Goal: Task Accomplishment & Management: Use online tool/utility

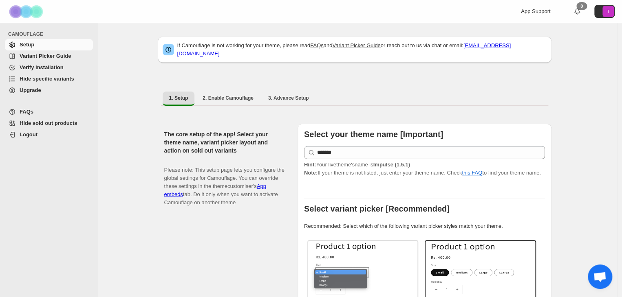
click at [36, 76] on span "Hide specific variants" at bounding box center [47, 79] width 55 height 6
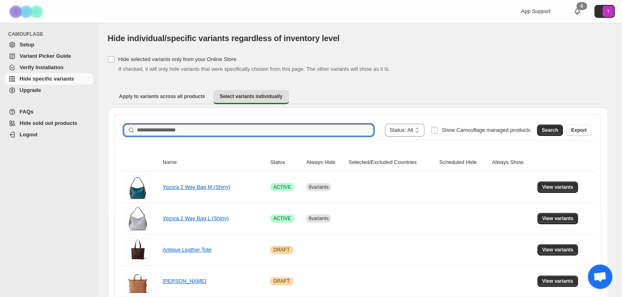
click at [185, 132] on input "Search product name" at bounding box center [255, 130] width 236 height 11
click at [212, 129] on input "Search product name" at bounding box center [255, 130] width 236 height 11
paste input "*******"
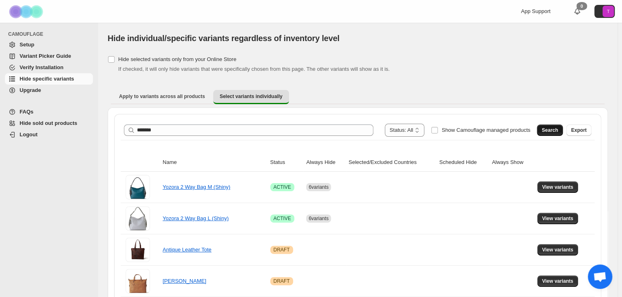
click at [557, 128] on span "Search" at bounding box center [549, 130] width 16 height 7
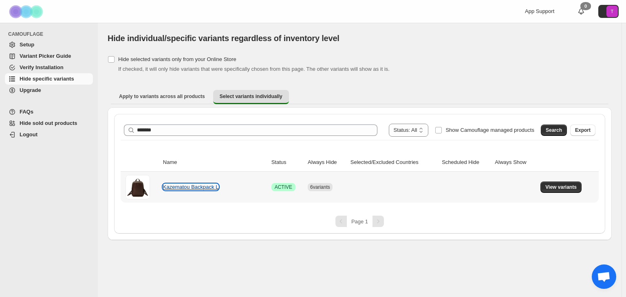
click at [200, 187] on link "Kazematou Backpack L" at bounding box center [191, 187] width 56 height 6
click at [554, 188] on span "View variants" at bounding box center [560, 187] width 31 height 7
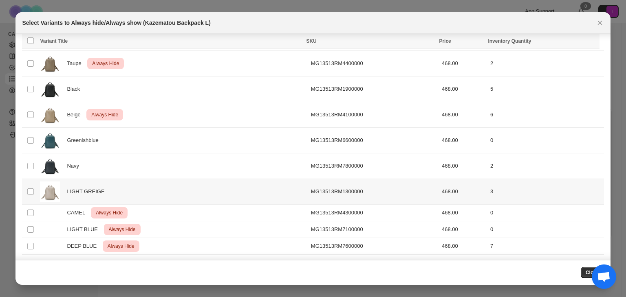
scroll to position [72, 0]
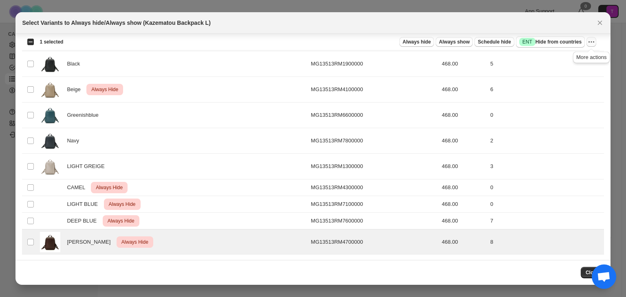
click at [592, 42] on icon "More actions" at bounding box center [591, 42] width 8 height 8
click at [582, 57] on span "Undo always hide" at bounding box center [561, 58] width 59 height 8
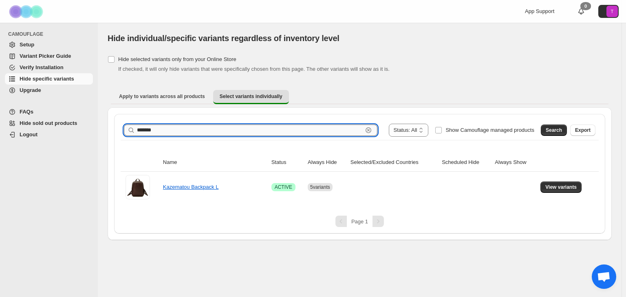
click at [207, 127] on input "*******" at bounding box center [250, 130] width 226 height 11
paste input "text"
click at [558, 131] on span "Search" at bounding box center [554, 130] width 16 height 7
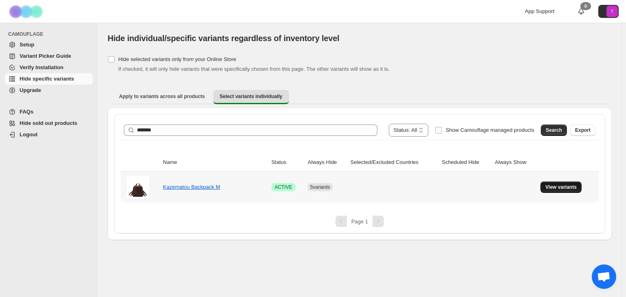
click at [563, 189] on span "View variants" at bounding box center [560, 187] width 31 height 7
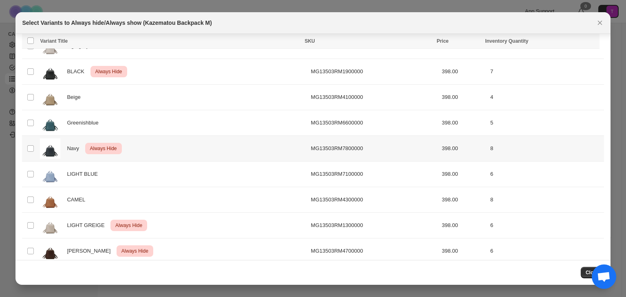
scroll to position [124, 0]
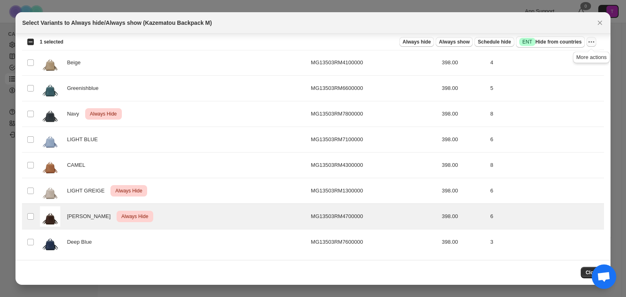
click at [592, 41] on icon "More actions" at bounding box center [591, 42] width 8 height 8
click at [577, 57] on span "Undo always hide" at bounding box center [561, 58] width 59 height 8
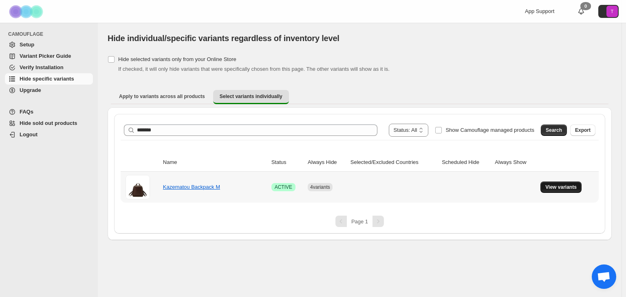
click at [569, 187] on span "View variants" at bounding box center [560, 187] width 31 height 7
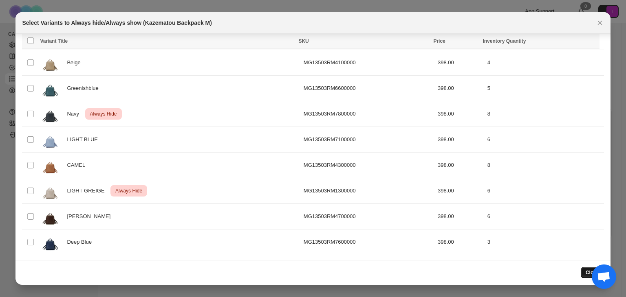
click at [583, 273] on button "Close" at bounding box center [592, 272] width 23 height 11
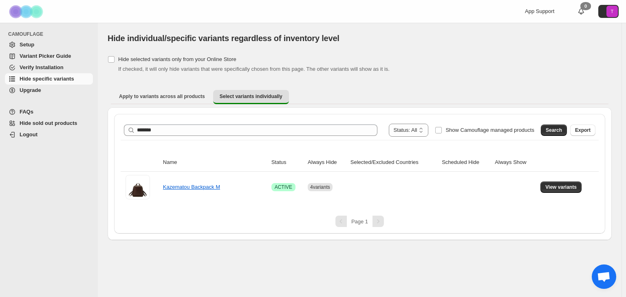
click at [158, 124] on div "**********" at bounding box center [359, 130] width 471 height 13
click at [159, 124] on div "**********" at bounding box center [359, 130] width 471 height 13
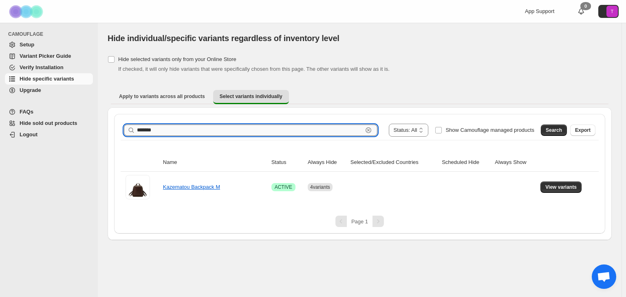
click at [155, 131] on input "*******" at bounding box center [250, 130] width 226 height 11
paste input "text"
click at [552, 129] on span "Search" at bounding box center [554, 130] width 16 height 7
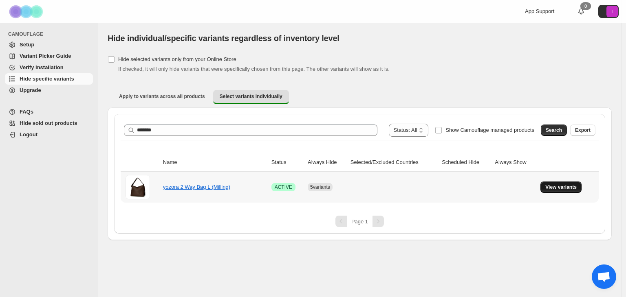
click at [567, 188] on span "View variants" at bounding box center [560, 187] width 31 height 7
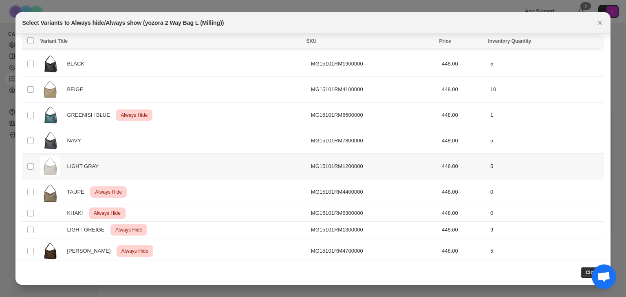
scroll to position [29, 0]
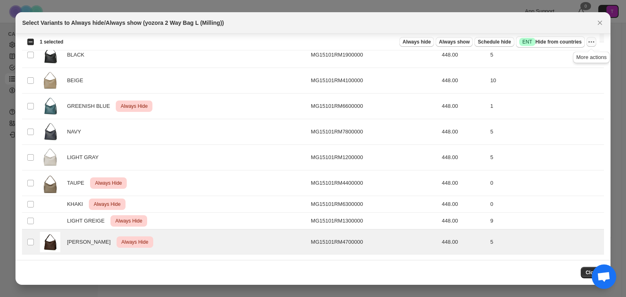
click at [593, 42] on icon "More actions" at bounding box center [593, 41] width 1 height 1
click at [578, 56] on span "Undo always hide" at bounding box center [561, 58] width 59 height 8
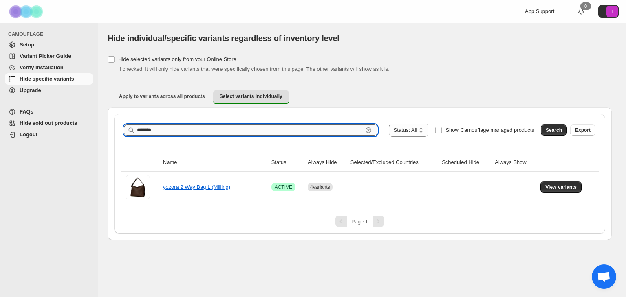
click at [150, 128] on input "*******" at bounding box center [250, 130] width 226 height 11
paste input "text"
click at [554, 131] on span "Search" at bounding box center [554, 130] width 16 height 7
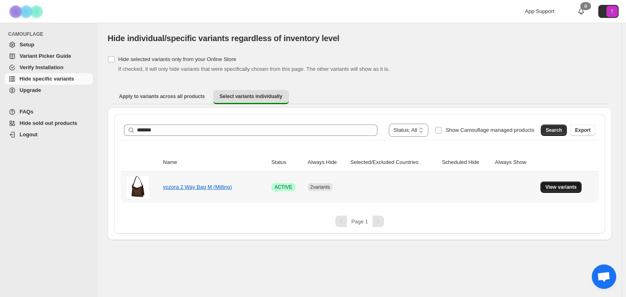
click at [561, 187] on span "View variants" at bounding box center [560, 187] width 31 height 7
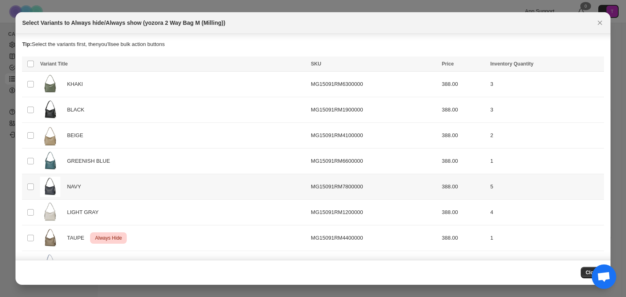
scroll to position [73, 0]
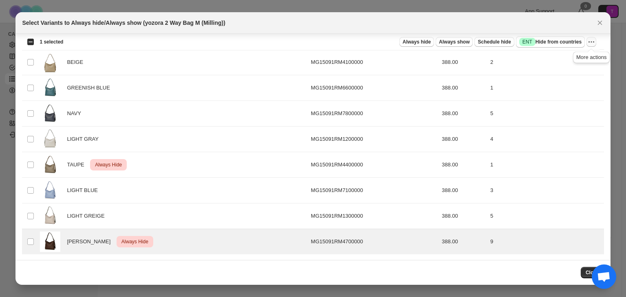
click at [594, 43] on icon "More actions" at bounding box center [591, 42] width 8 height 8
click at [574, 57] on span "Undo always hide" at bounding box center [561, 58] width 59 height 8
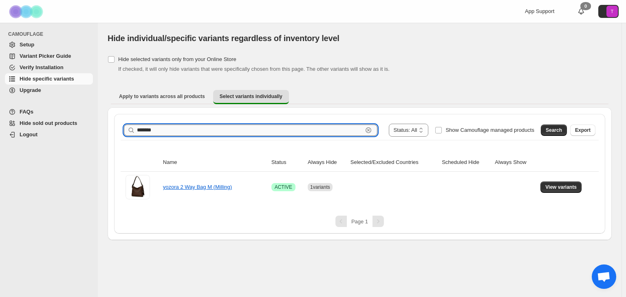
click at [189, 129] on input "*******" at bounding box center [250, 130] width 226 height 11
paste input "text"
click at [553, 132] on span "Search" at bounding box center [554, 130] width 16 height 7
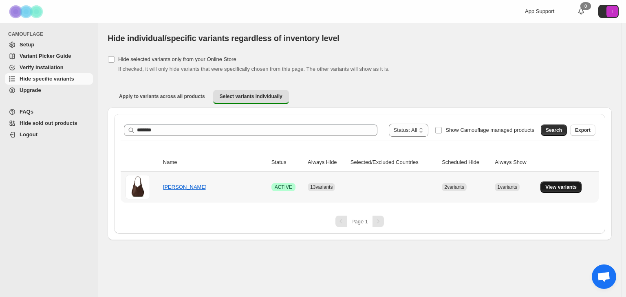
click at [566, 187] on span "View variants" at bounding box center [560, 187] width 31 height 7
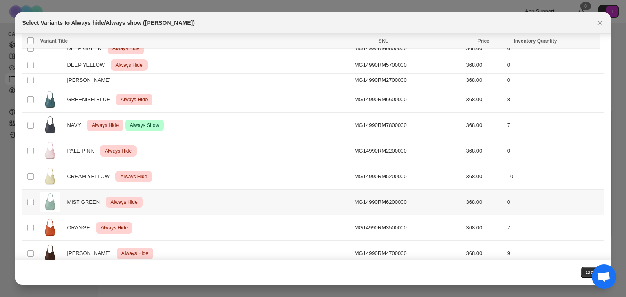
scroll to position [315, 0]
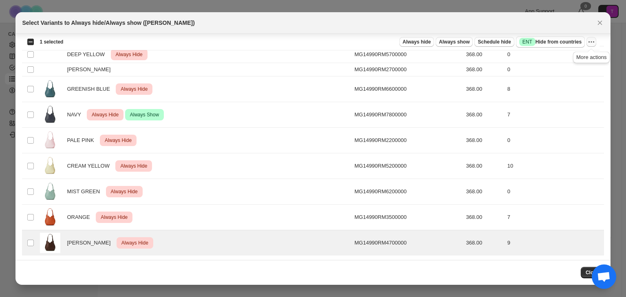
click at [591, 42] on icon "More actions" at bounding box center [591, 41] width 1 height 1
click at [574, 58] on span "Undo always hide" at bounding box center [561, 58] width 59 height 8
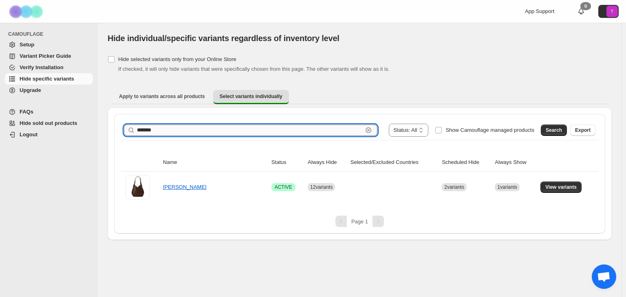
click at [158, 132] on input "*******" at bounding box center [250, 130] width 226 height 11
paste input "text"
click at [550, 130] on span "Search" at bounding box center [554, 130] width 16 height 7
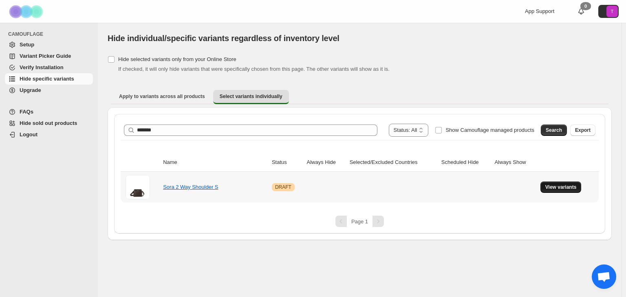
click at [560, 187] on span "View variants" at bounding box center [560, 187] width 31 height 7
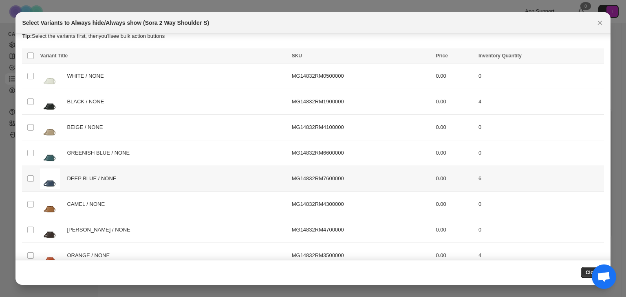
scroll to position [22, 0]
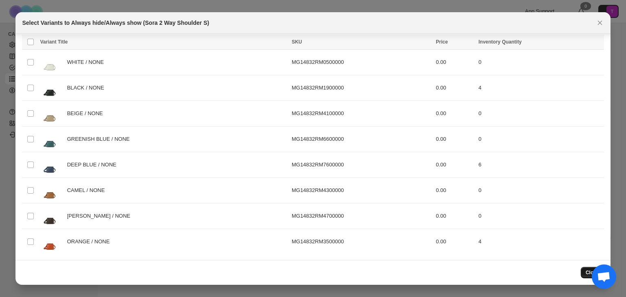
click at [585, 274] on button "Close" at bounding box center [592, 272] width 23 height 11
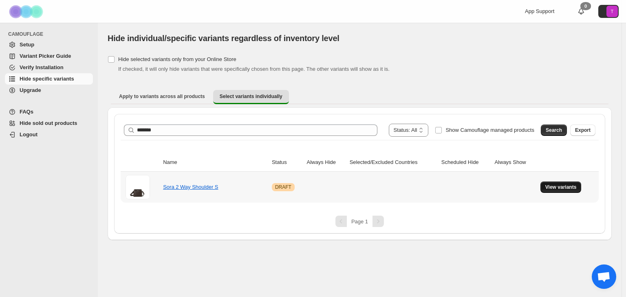
click at [558, 188] on span "View variants" at bounding box center [560, 187] width 31 height 7
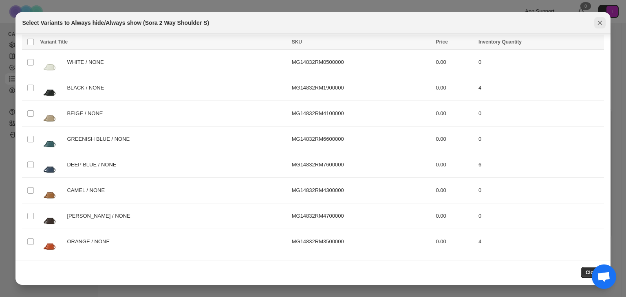
click at [601, 20] on icon "Close" at bounding box center [600, 23] width 8 height 8
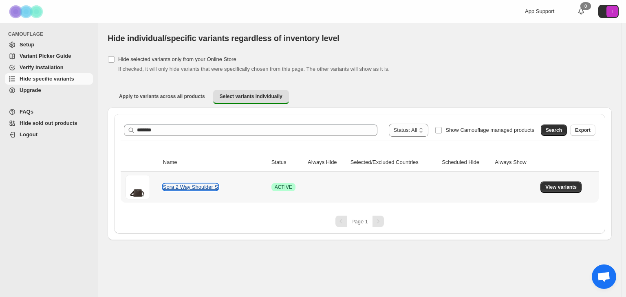
click at [197, 186] on link "Sora 2 Way Shoulder S" at bounding box center [190, 187] width 55 height 6
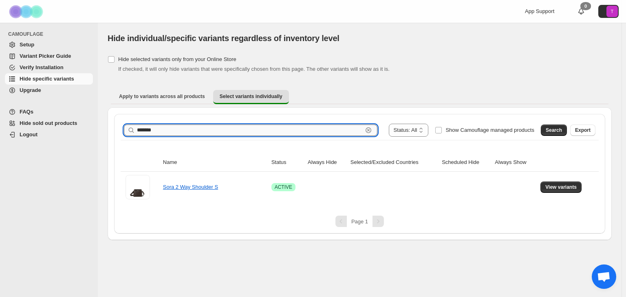
click at [255, 125] on input "*******" at bounding box center [250, 130] width 226 height 11
click at [555, 126] on button "Search" at bounding box center [554, 130] width 26 height 11
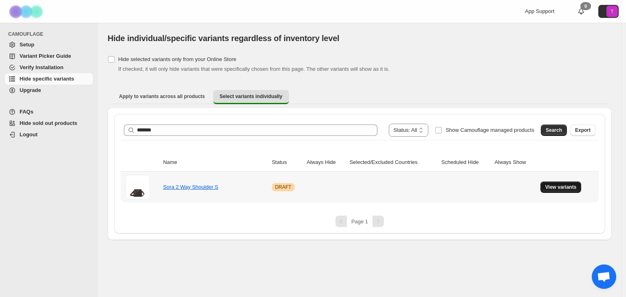
click at [556, 184] on span "View variants" at bounding box center [560, 187] width 31 height 7
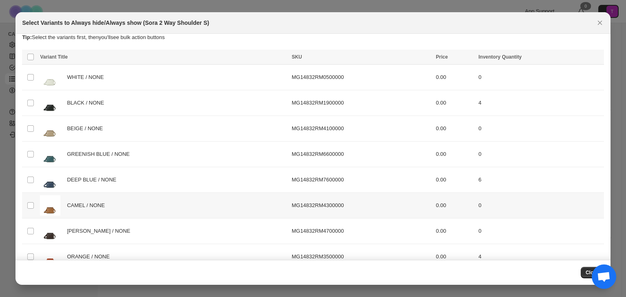
scroll to position [0, 0]
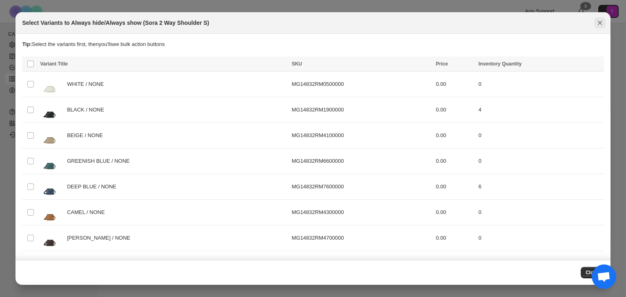
click at [599, 19] on icon "Close" at bounding box center [600, 23] width 8 height 8
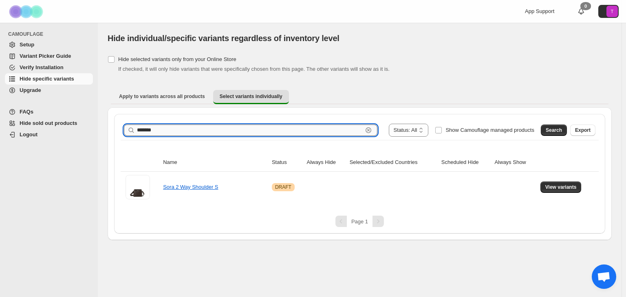
click at [165, 130] on input "*******" at bounding box center [250, 130] width 226 height 11
paste input "text"
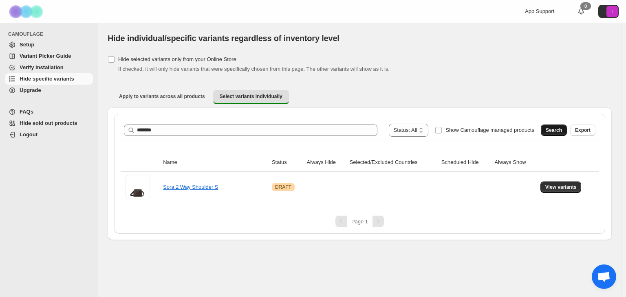
click at [552, 131] on span "Search" at bounding box center [554, 130] width 16 height 7
click at [563, 188] on span "View variants" at bounding box center [560, 187] width 31 height 7
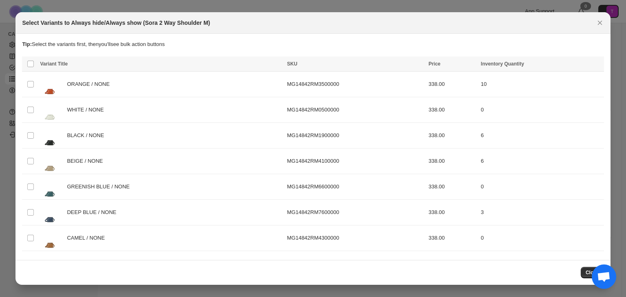
click at [250, 8] on div at bounding box center [313, 148] width 626 height 297
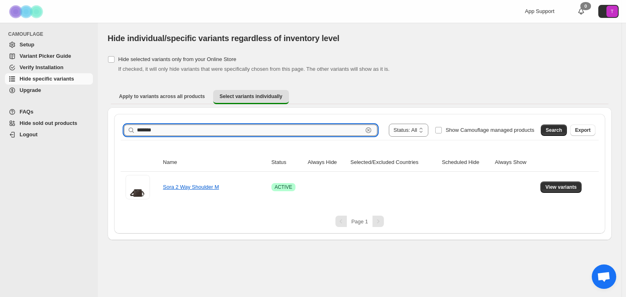
click at [201, 132] on input "*******" at bounding box center [250, 130] width 226 height 11
click at [559, 130] on span "Search" at bounding box center [554, 130] width 16 height 7
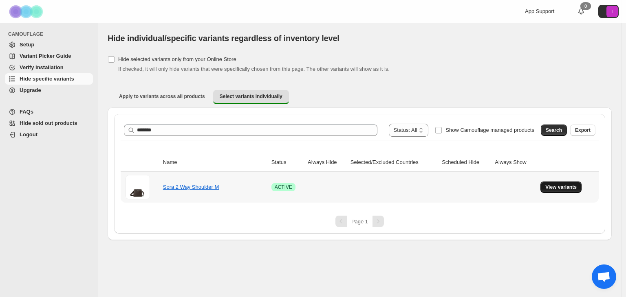
click at [568, 191] on button "View variants" at bounding box center [560, 187] width 41 height 11
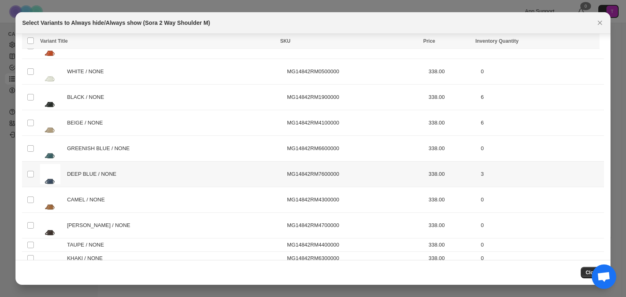
scroll to position [49, 0]
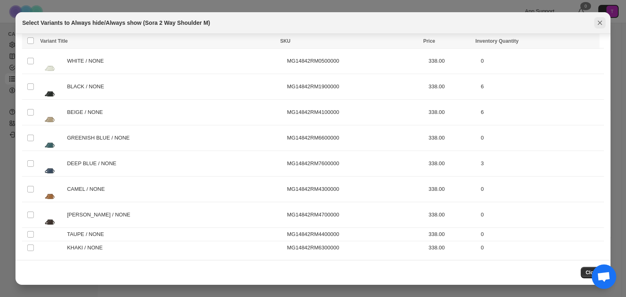
click at [600, 22] on icon "Close" at bounding box center [600, 23] width 8 height 8
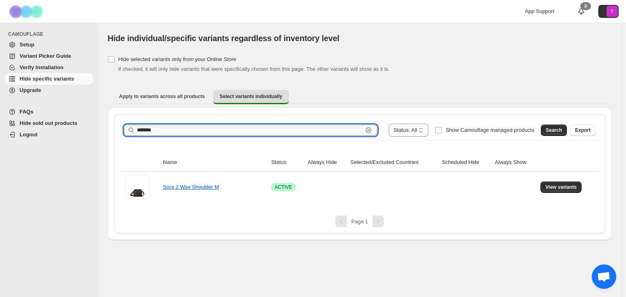
click at [197, 133] on input "*******" at bounding box center [250, 130] width 226 height 11
paste input "text"
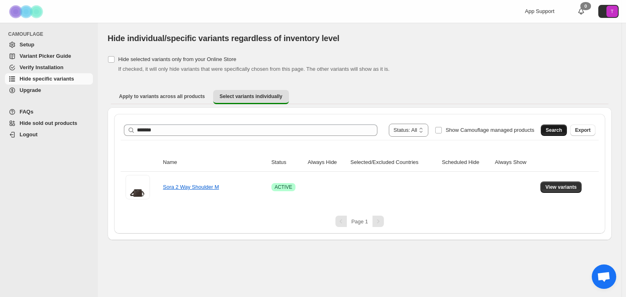
click at [552, 128] on span "Search" at bounding box center [554, 130] width 16 height 7
click at [566, 185] on span "View variants" at bounding box center [560, 187] width 31 height 7
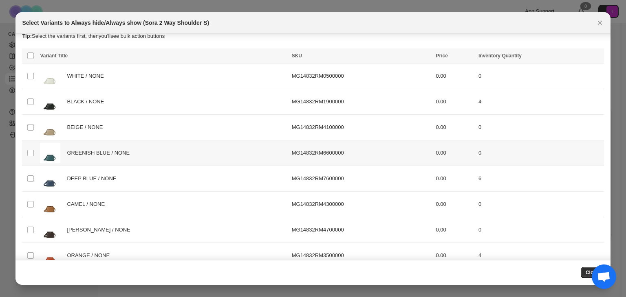
scroll to position [22, 0]
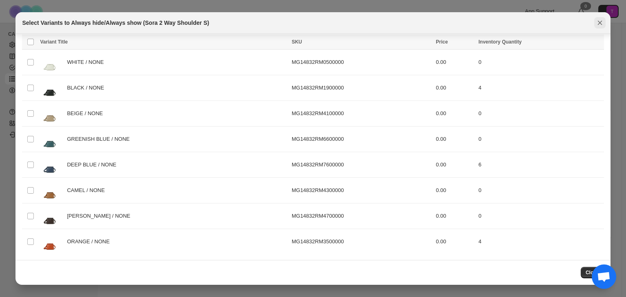
click at [602, 22] on icon "Close" at bounding box center [600, 23] width 8 height 8
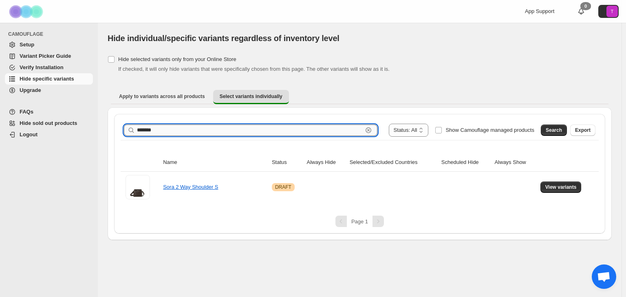
click at [156, 130] on input "*******" at bounding box center [250, 130] width 226 height 11
paste input "text"
click at [555, 133] on button "Search" at bounding box center [554, 130] width 26 height 11
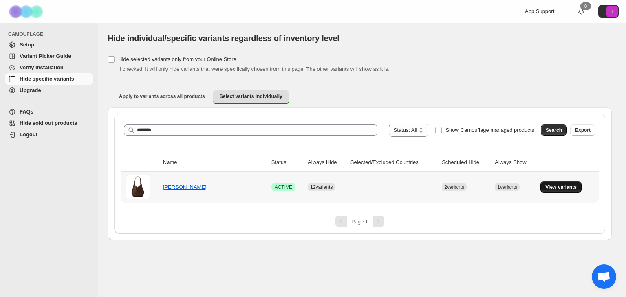
click at [561, 188] on span "View variants" at bounding box center [560, 187] width 31 height 7
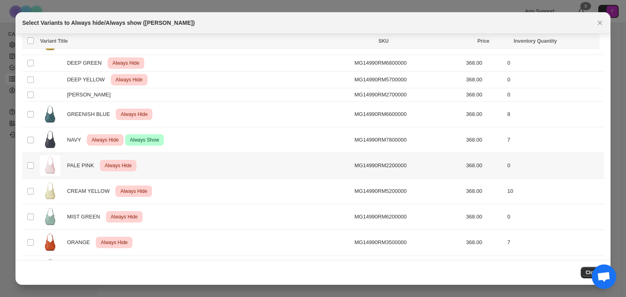
scroll to position [315, 0]
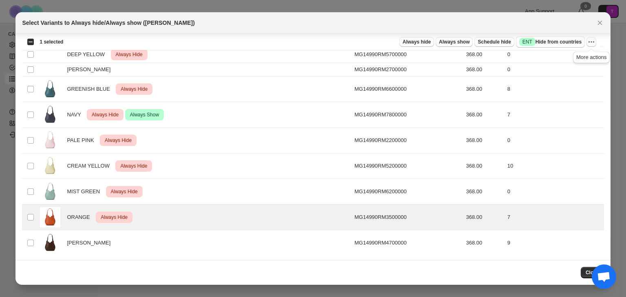
click at [592, 44] on icon "More actions" at bounding box center [591, 42] width 8 height 8
click at [585, 55] on span "Undo always hide" at bounding box center [561, 58] width 59 height 8
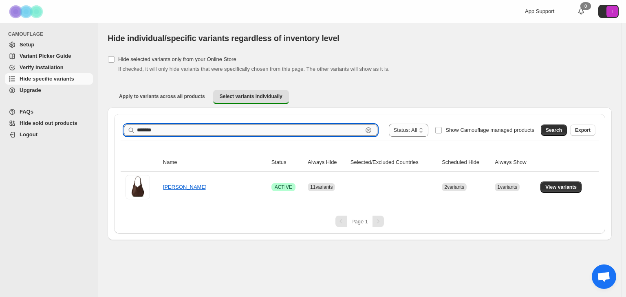
click at [248, 129] on input "*******" at bounding box center [250, 130] width 226 height 11
paste input "text"
click at [556, 131] on span "Search" at bounding box center [554, 130] width 16 height 7
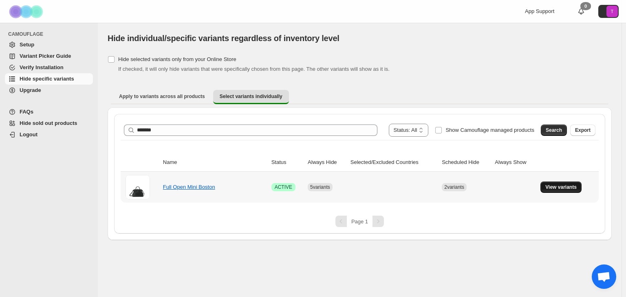
click at [569, 186] on span "View variants" at bounding box center [560, 187] width 31 height 7
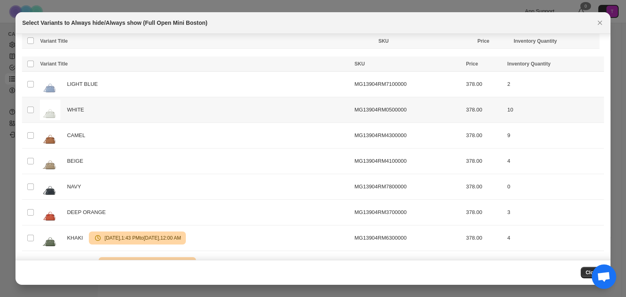
scroll to position [123, 0]
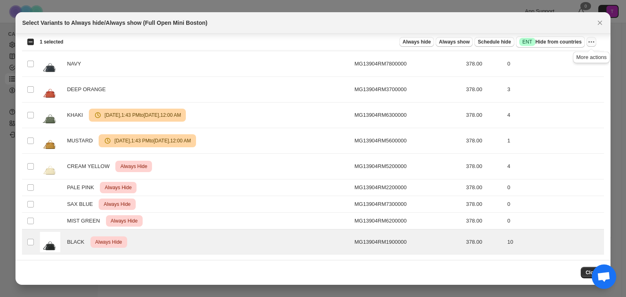
click at [591, 40] on icon "More actions" at bounding box center [591, 42] width 8 height 8
click at [577, 57] on span "Undo always hide" at bounding box center [561, 58] width 59 height 8
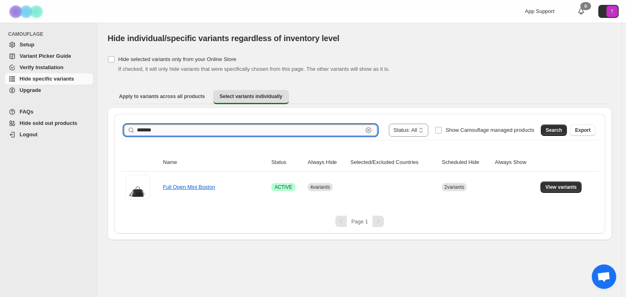
click at [162, 128] on input "*******" at bounding box center [250, 130] width 226 height 11
paste input "text"
click at [559, 132] on span "Search" at bounding box center [554, 130] width 16 height 7
click at [150, 131] on input "*******" at bounding box center [250, 130] width 226 height 11
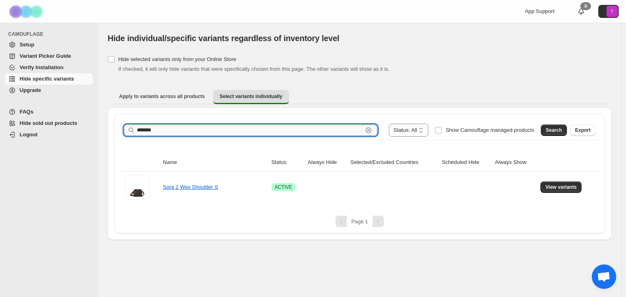
click at [150, 131] on input "*******" at bounding box center [250, 130] width 226 height 11
paste input "text"
click at [552, 129] on span "Search" at bounding box center [554, 130] width 16 height 7
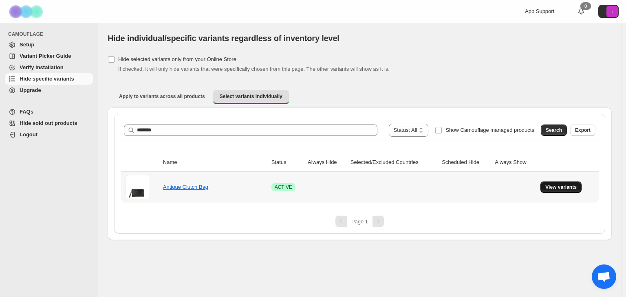
click at [563, 190] on button "View variants" at bounding box center [560, 187] width 41 height 11
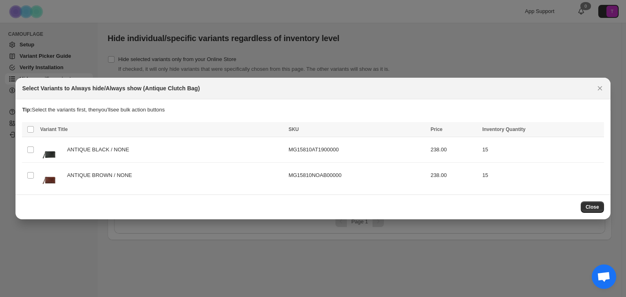
click at [595, 204] on span "Close" at bounding box center [591, 207] width 13 height 7
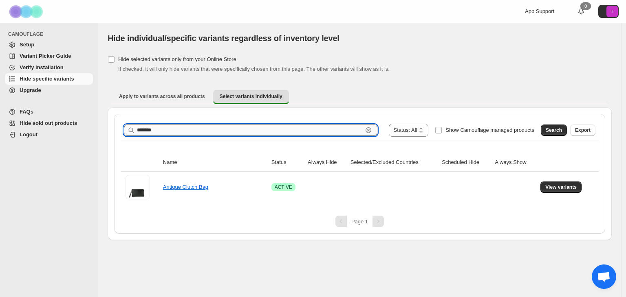
click at [164, 130] on input "*******" at bounding box center [250, 130] width 226 height 11
paste input "text"
type input "*******"
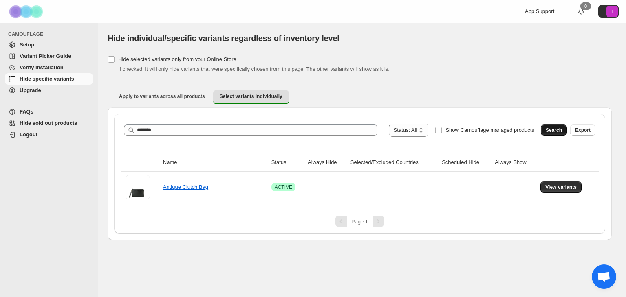
click at [555, 129] on span "Search" at bounding box center [554, 130] width 16 height 7
click at [566, 185] on span "View variants" at bounding box center [560, 187] width 31 height 7
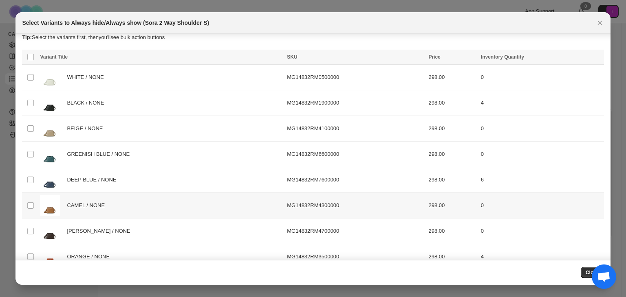
scroll to position [0, 0]
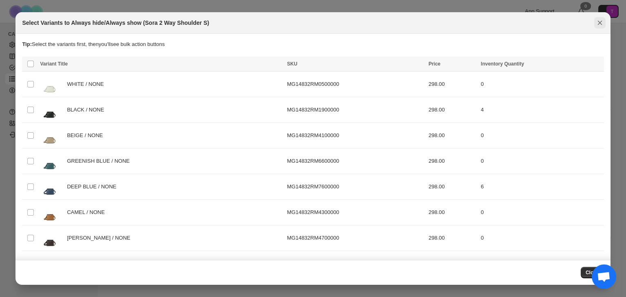
click at [601, 26] on icon "Close" at bounding box center [600, 23] width 8 height 8
